Goal: Information Seeking & Learning: Check status

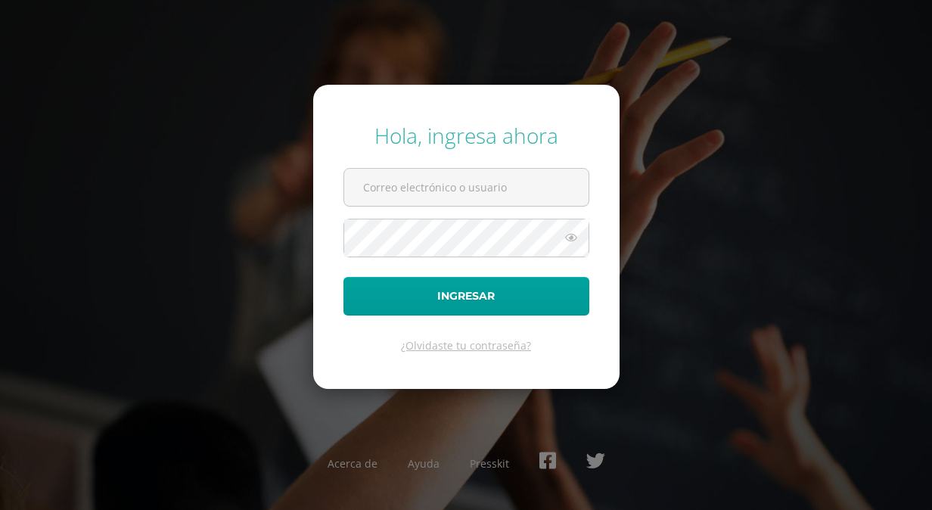
type input "[EMAIL_ADDRESS][DOMAIN_NAME]"
click at [571, 239] on icon at bounding box center [571, 237] width 20 height 18
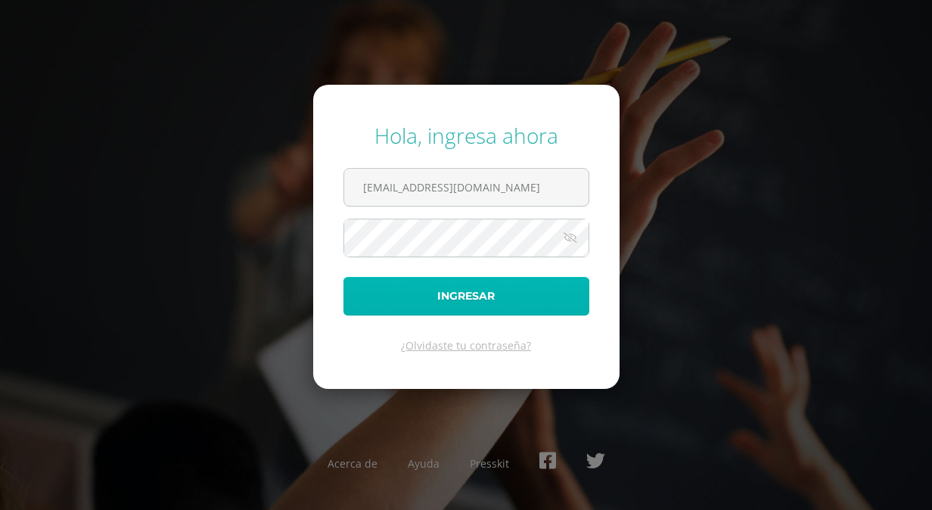
click at [502, 298] on button "Ingresar" at bounding box center [466, 296] width 246 height 39
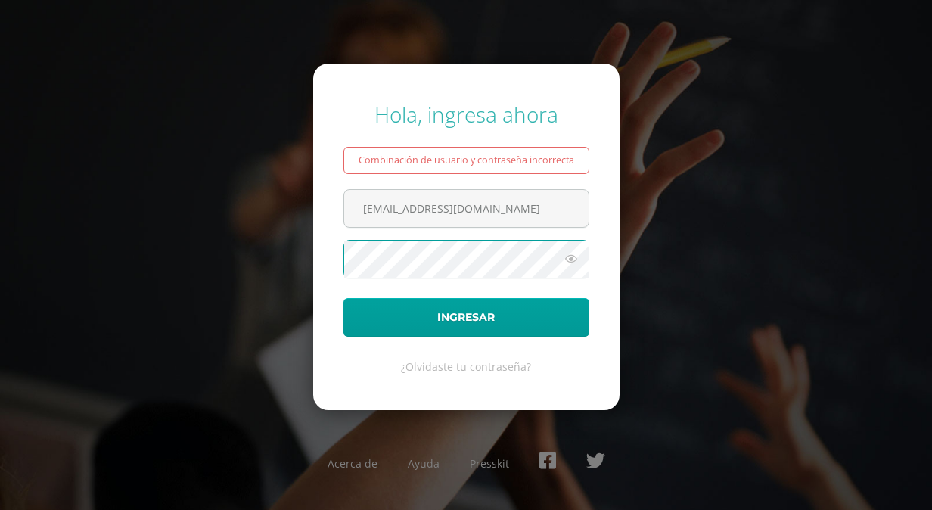
click at [575, 257] on icon at bounding box center [571, 259] width 20 height 18
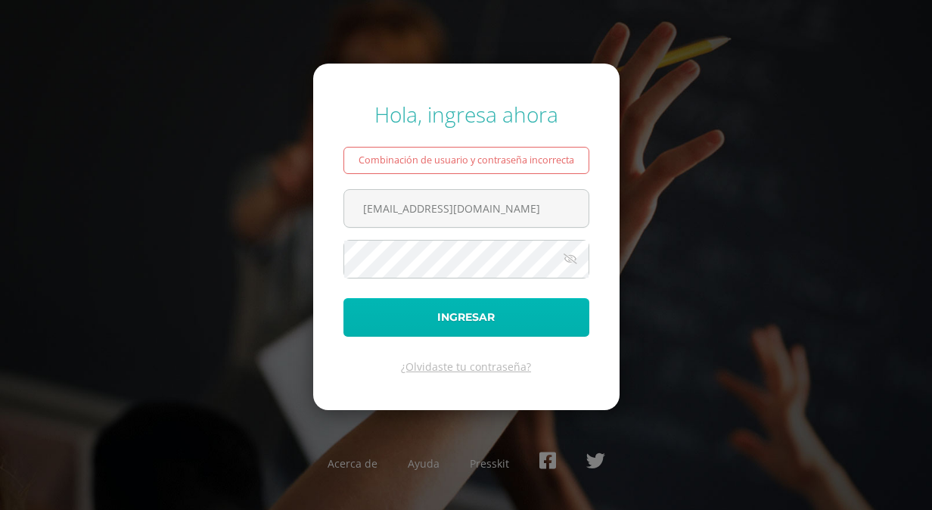
click at [454, 320] on button "Ingresar" at bounding box center [466, 317] width 246 height 39
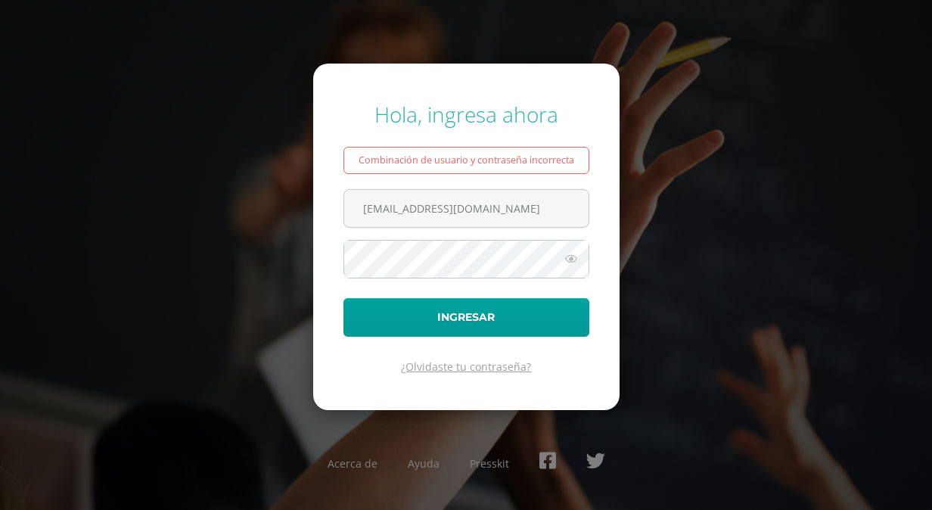
click at [458, 364] on link "¿Olvidaste tu contraseña?" at bounding box center [466, 366] width 130 height 14
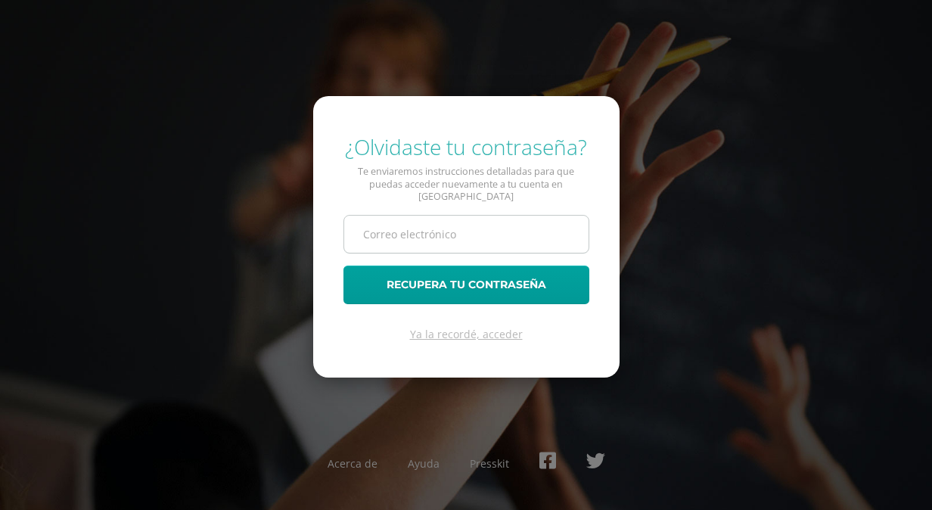
click at [393, 224] on input "text" at bounding box center [466, 234] width 244 height 37
type input "[EMAIL_ADDRESS][DOMAIN_NAME]"
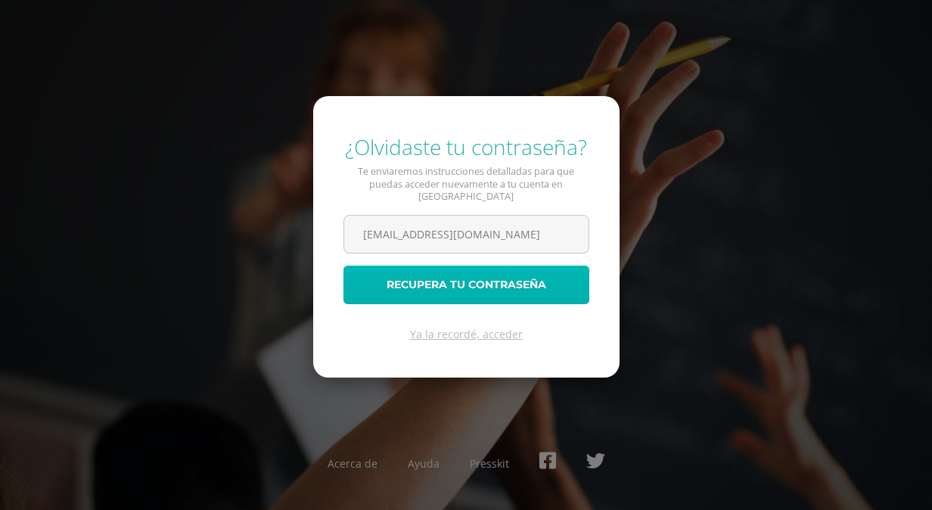
click at [418, 293] on button "Recupera tu contraseña" at bounding box center [466, 284] width 246 height 39
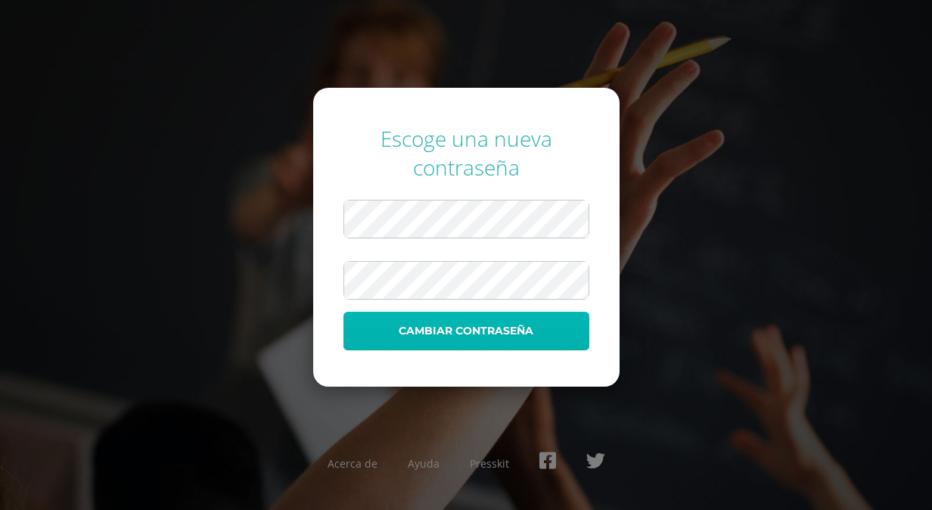
click at [515, 332] on button "Cambiar contraseña" at bounding box center [466, 331] width 246 height 39
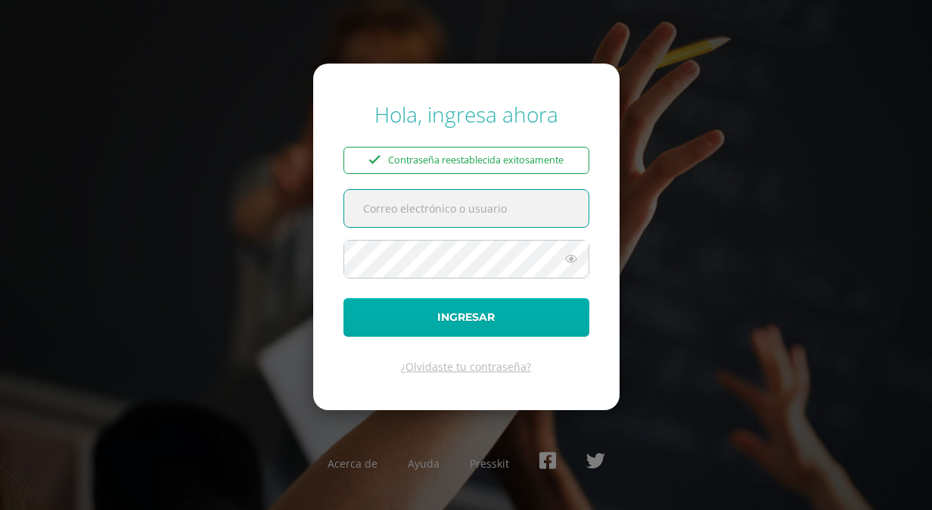
type input "rectoria@liceoguatemala.edu.gt"
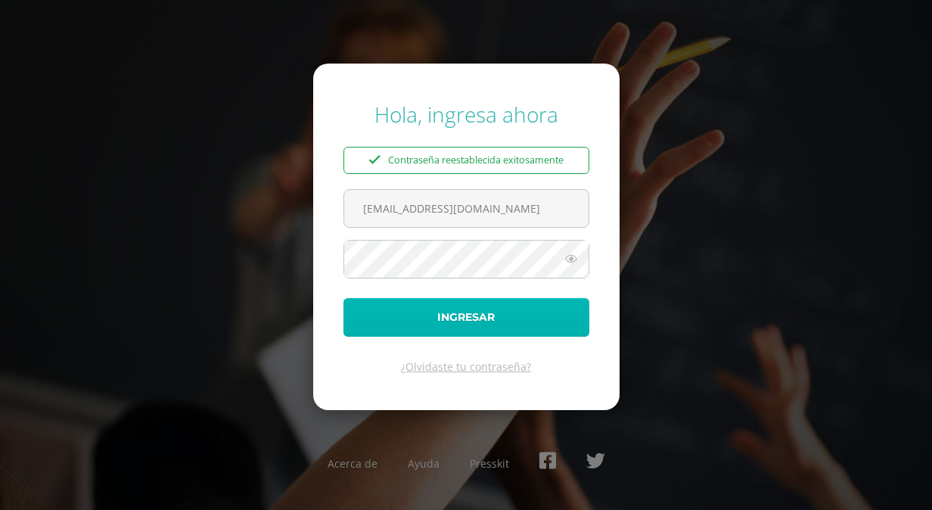
click at [470, 325] on button "Ingresar" at bounding box center [466, 317] width 246 height 39
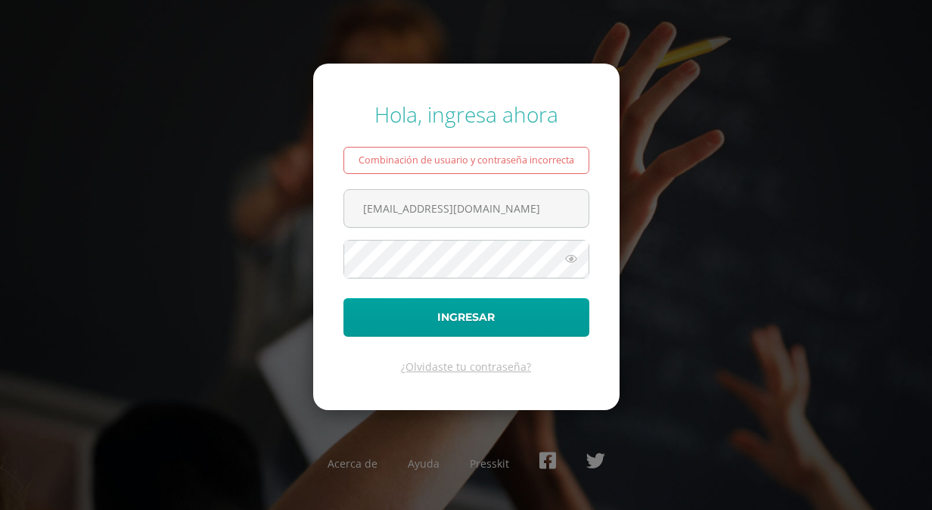
click at [566, 256] on icon at bounding box center [571, 259] width 20 height 18
click at [343, 298] on button "Ingresar" at bounding box center [466, 317] width 246 height 39
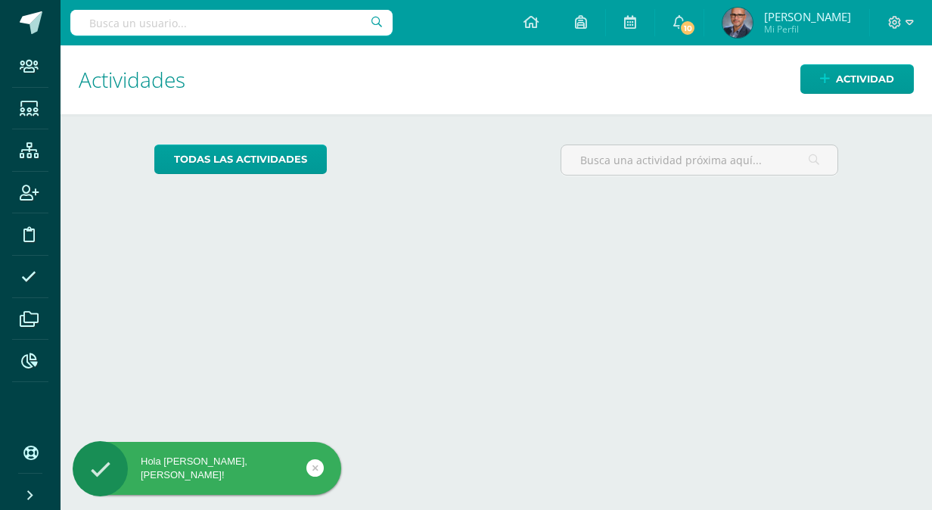
click at [302, 17] on input "text" at bounding box center [231, 23] width 322 height 26
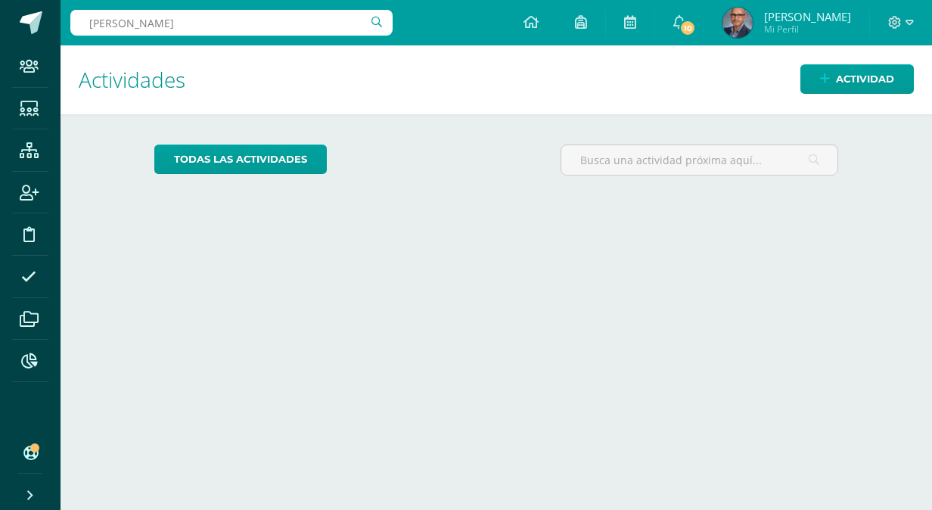
click at [292, 23] on input "José eduardo gonzález" at bounding box center [231, 23] width 322 height 26
click at [304, 16] on input "José eduardo gonzález" at bounding box center [231, 23] width 322 height 26
drag, startPoint x: 201, startPoint y: 22, endPoint x: 50, endPoint y: 26, distance: 151.3
click at [50, 26] on body "Hola Juan Antonio, bienvenido a Edoo! Staff Estudiantes Estructura Inscripción …" at bounding box center [466, 255] width 932 height 510
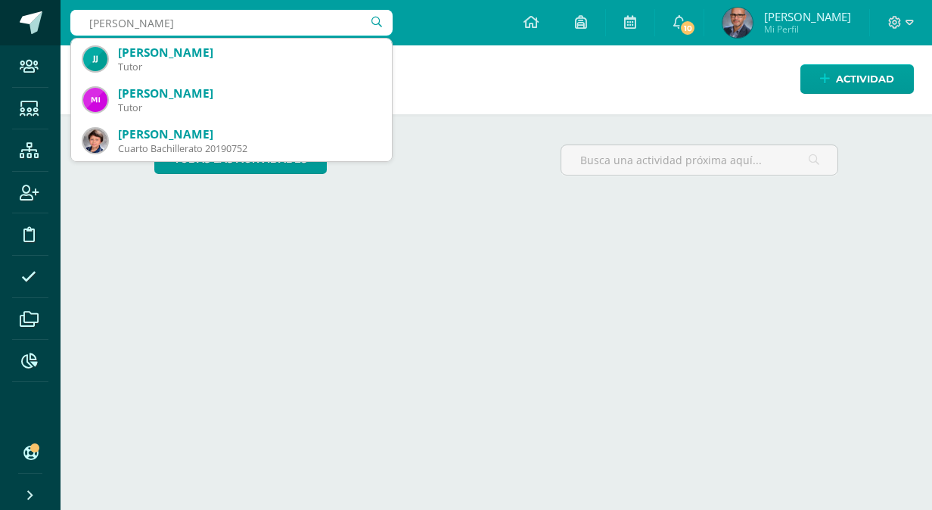
type input "José eduardo gonza"
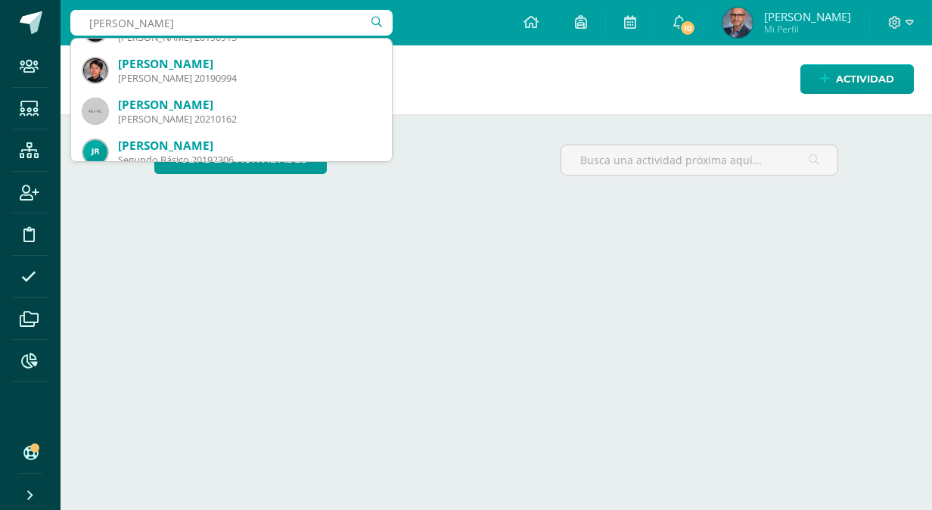
scroll to position [236, 0]
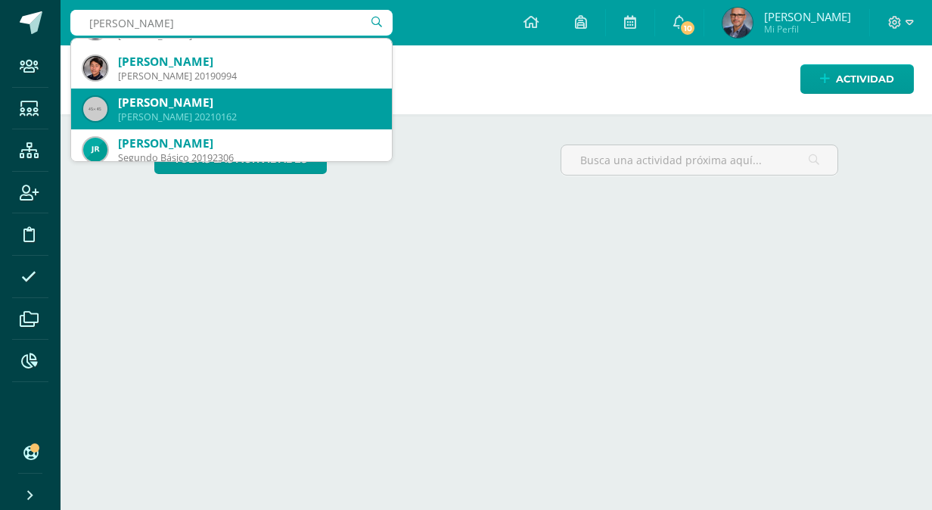
click at [230, 116] on div "Quinto Bachillerato 20210162" at bounding box center [249, 116] width 262 height 13
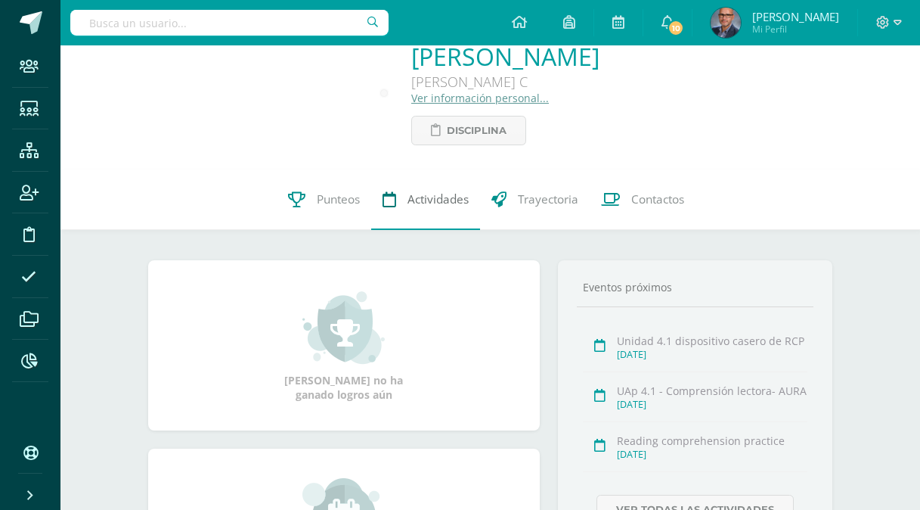
scroll to position [76, 0]
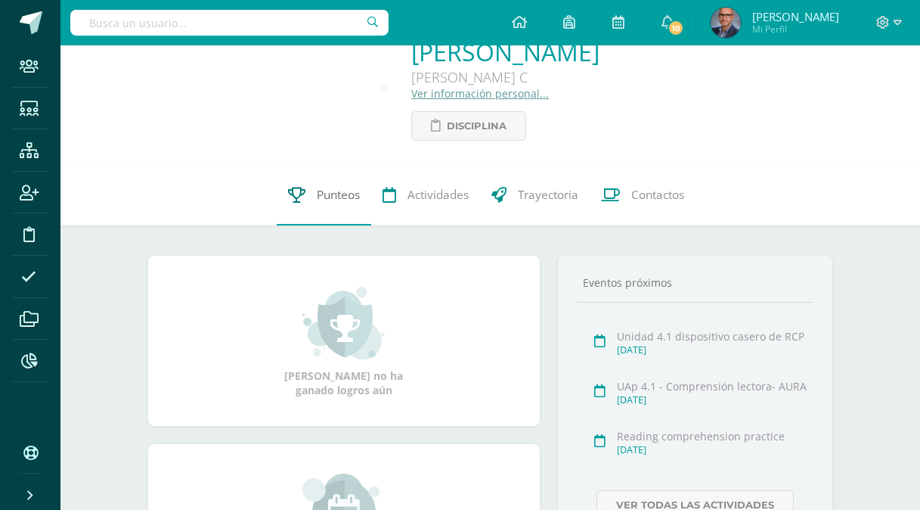
click at [330, 192] on span "Punteos" at bounding box center [338, 195] width 43 height 16
click at [299, 196] on icon at bounding box center [296, 195] width 17 height 16
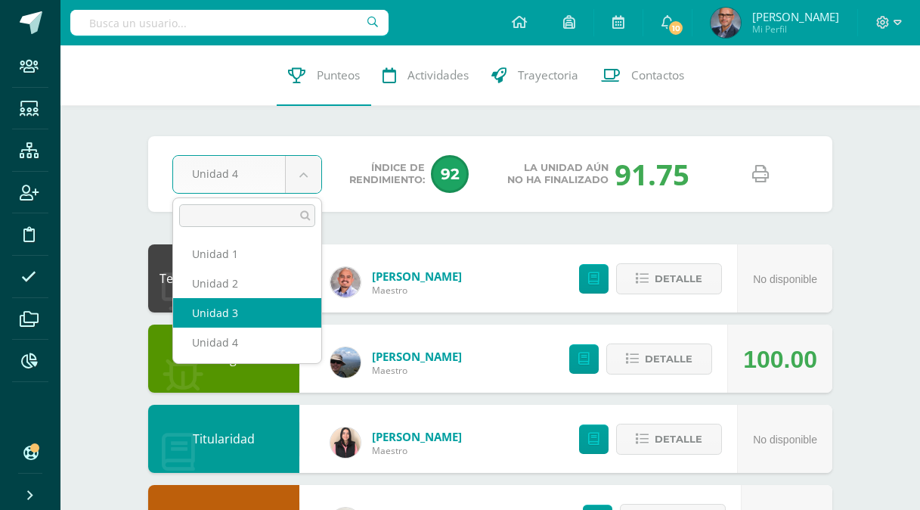
select select "Unidad 3"
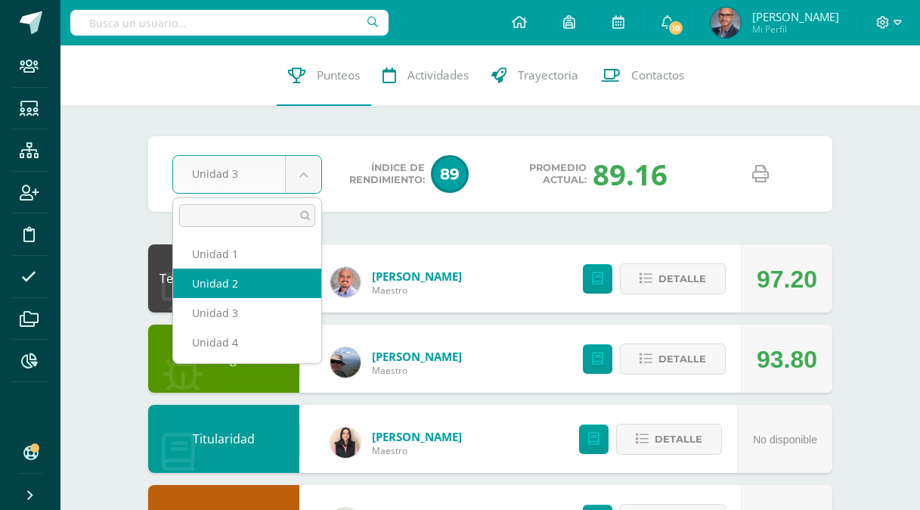
select select "Unidad 2"
